Goal: Task Accomplishment & Management: Use online tool/utility

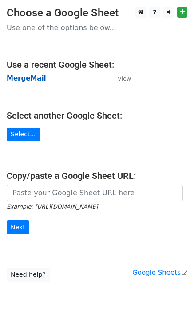
click at [35, 81] on strong "MergeMail" at bounding box center [26, 78] width 39 height 8
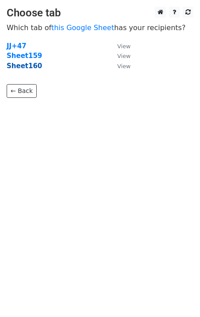
click at [21, 68] on strong "Sheet160" at bounding box center [24, 66] width 35 height 8
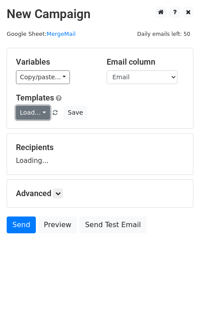
click at [30, 118] on link "Load..." at bounding box center [33, 113] width 34 height 14
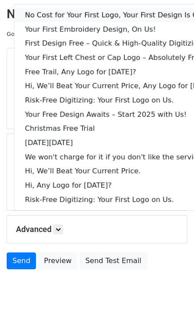
click at [76, 17] on link "No Cost for Your First Logo, Your First Design Is On Us!" at bounding box center [121, 15] width 214 height 14
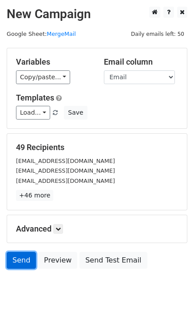
click at [11, 261] on link "Send" at bounding box center [21, 260] width 29 height 17
click at [24, 265] on link "Send" at bounding box center [21, 260] width 29 height 17
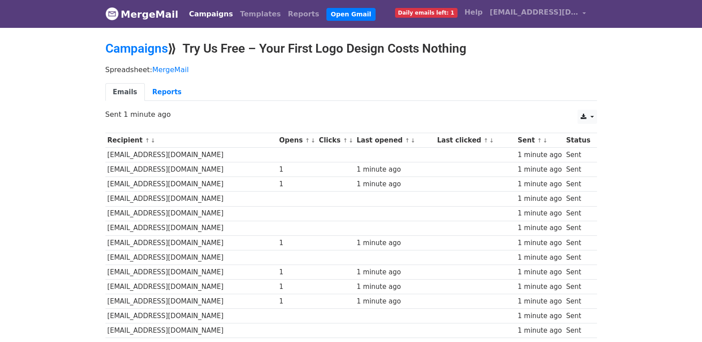
click at [256, 135] on th "Recipient ↑ ↓" at bounding box center [191, 140] width 172 height 15
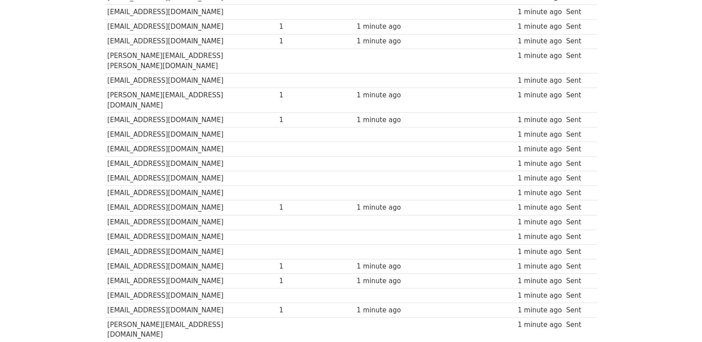
scroll to position [591, 0]
